Goal: Find specific page/section: Find specific page/section

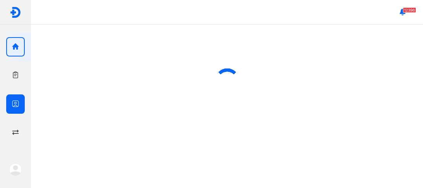
click at [14, 105] on use "button" at bounding box center [15, 104] width 7 height 7
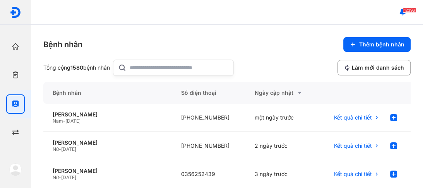
click at [193, 65] on input "text" at bounding box center [179, 67] width 99 height 15
type input "*********"
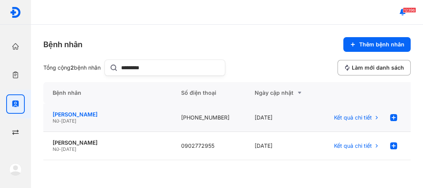
click at [75, 116] on div "[PERSON_NAME]" at bounding box center [108, 114] width 110 height 7
